Goal: Task Accomplishment & Management: Manage account settings

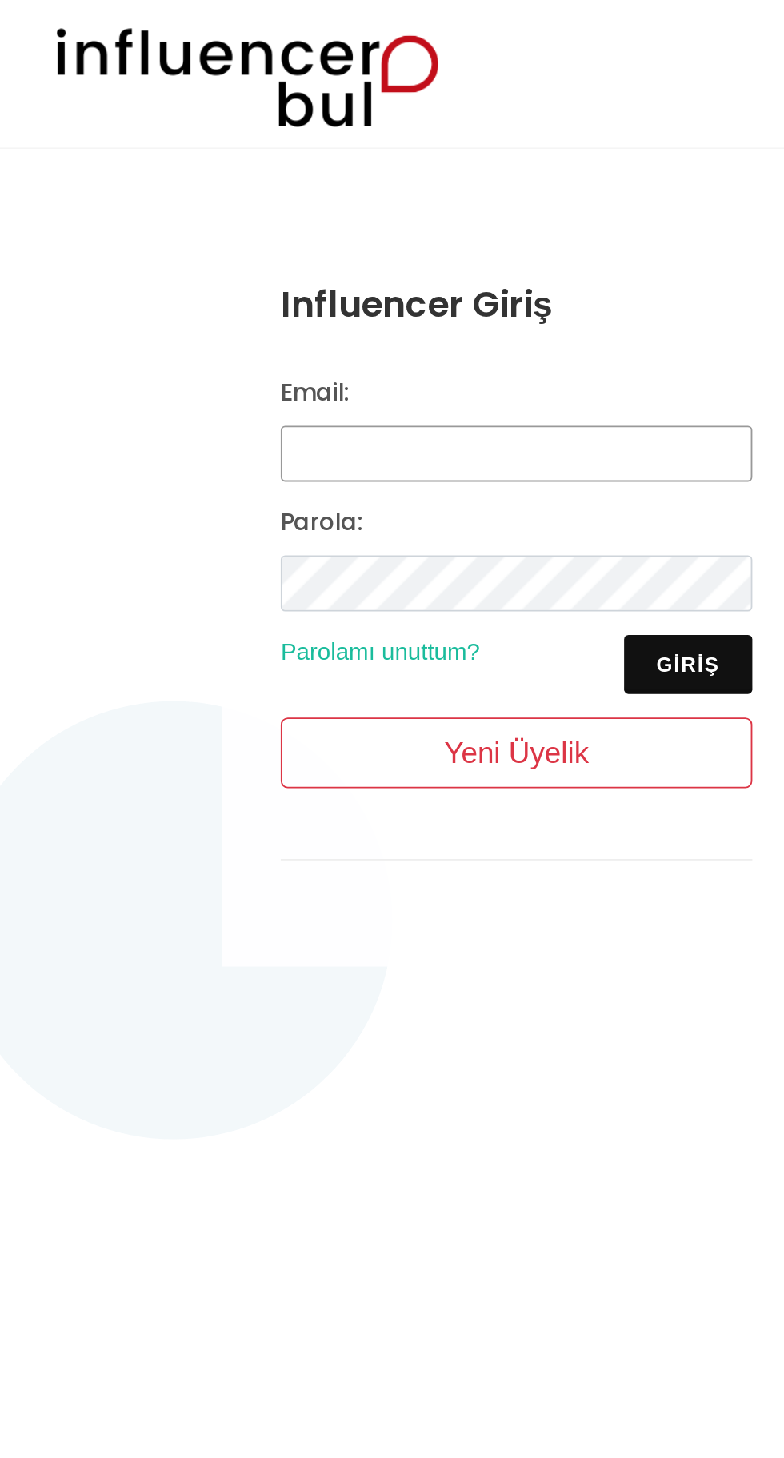
click at [292, 242] on input "Email:" at bounding box center [392, 246] width 256 height 30
type input "[EMAIL_ADDRESS][DOMAIN_NAME]"
click at [504, 355] on button "Giriş" at bounding box center [485, 361] width 70 height 32
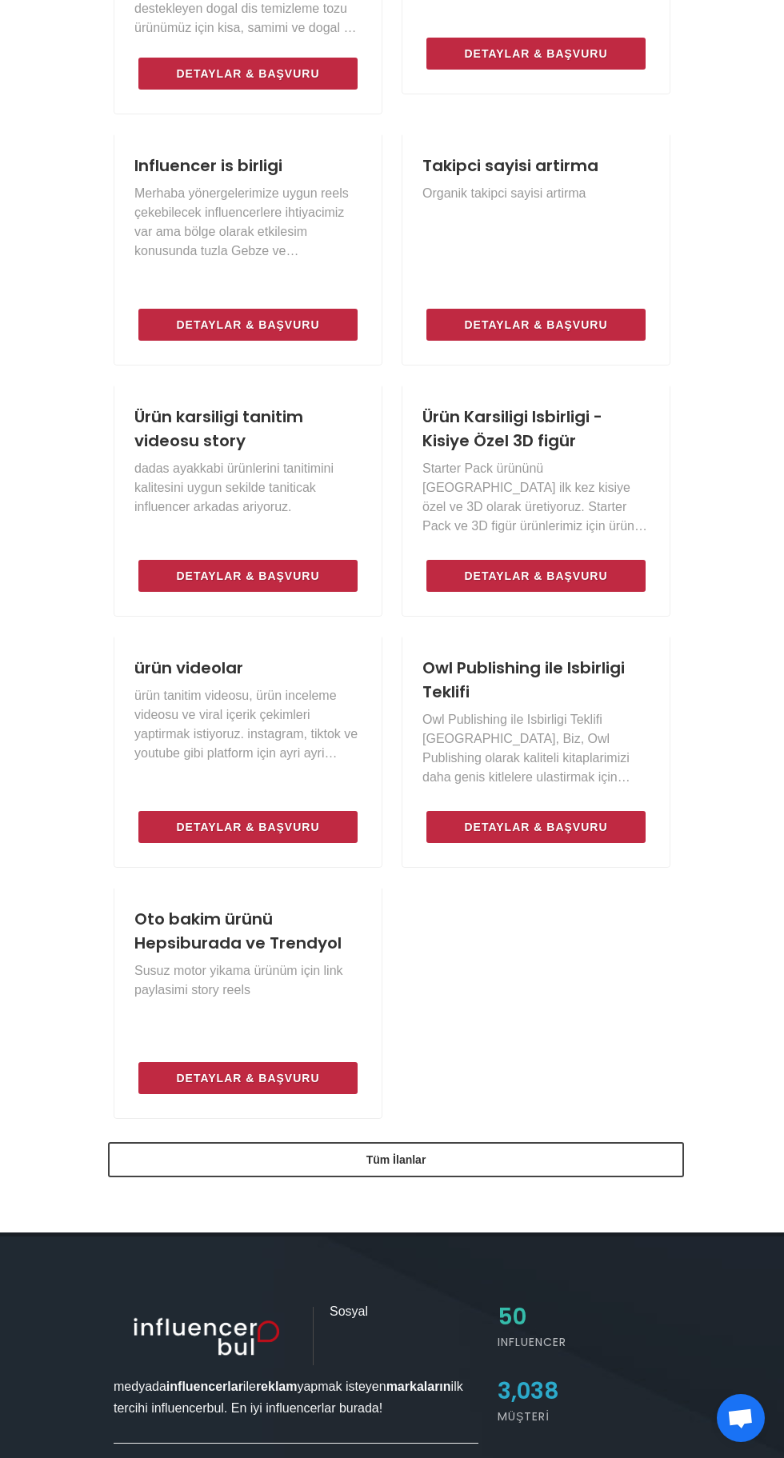
scroll to position [1670, 0]
